Goal: Find specific page/section: Find specific page/section

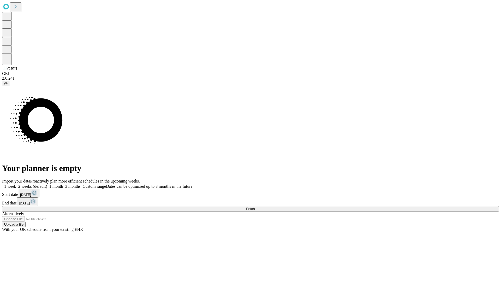
click at [255, 207] on span "Fetch" at bounding box center [250, 209] width 9 height 4
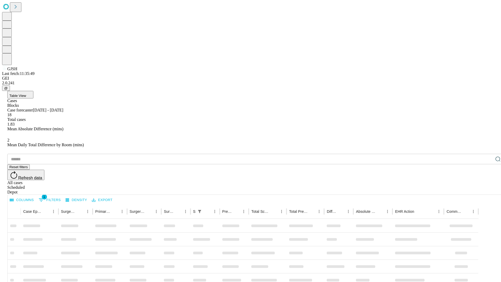
click at [488, 190] on div "Depot" at bounding box center [255, 192] width 497 height 5
